Goal: Find specific page/section: Find specific page/section

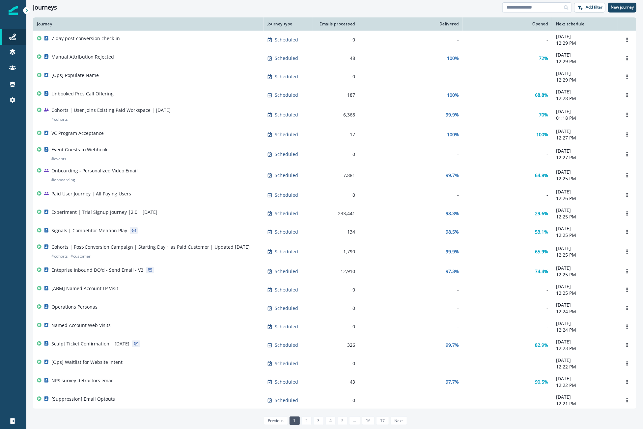
click at [529, 3] on input at bounding box center [536, 7] width 69 height 11
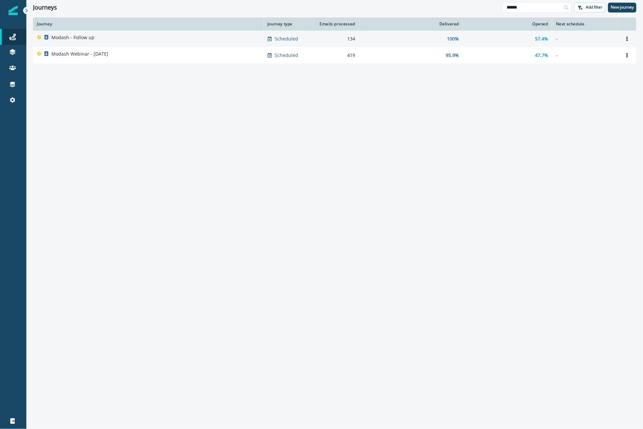
type input "******"
click at [120, 38] on div "Modash - Follow up" at bounding box center [148, 38] width 223 height 9
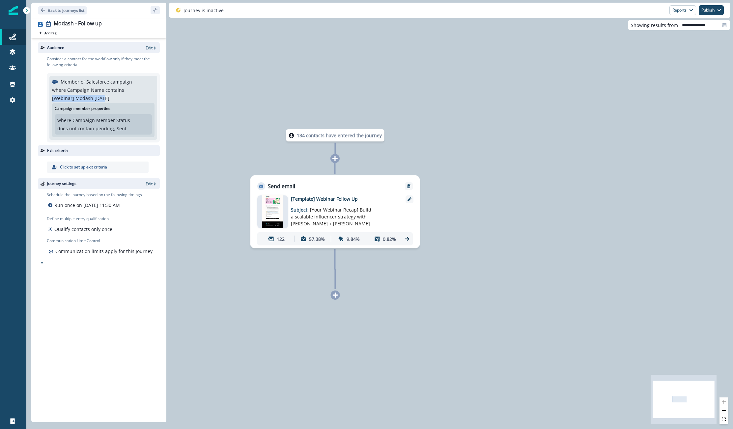
drag, startPoint x: 111, startPoint y: 97, endPoint x: 104, endPoint y: 96, distance: 6.9
click at [104, 96] on div "where Campaign Name contains [Webinar] Modash Aug13" at bounding box center [103, 94] width 102 height 15
click at [112, 97] on div "where Campaign Name contains [Webinar] Modash Aug13" at bounding box center [103, 94] width 102 height 15
click at [412, 201] on div at bounding box center [409, 200] width 8 height 8
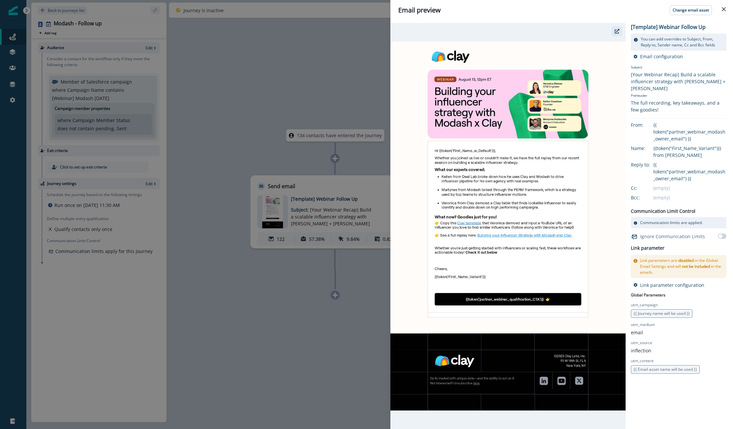
click at [618, 28] on button "button" at bounding box center [617, 31] width 11 height 10
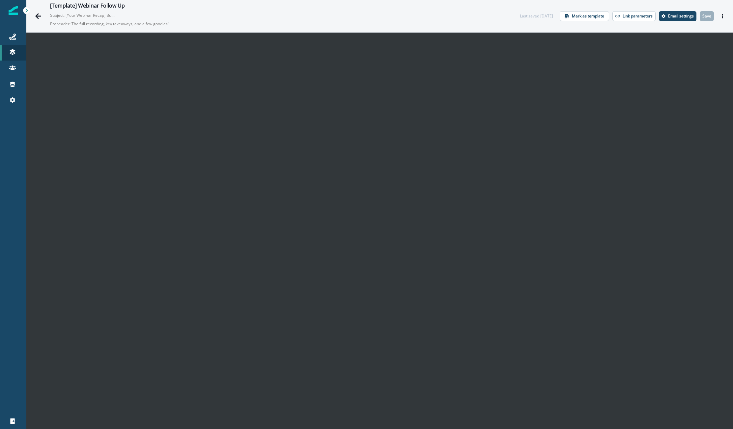
click at [490, 13] on div "[Template] Webinar Follow Up Subject: [Your Webinar Recap] Build a scalable inf…" at bounding box center [278, 16] width 456 height 27
